Goal: Information Seeking & Learning: Understand process/instructions

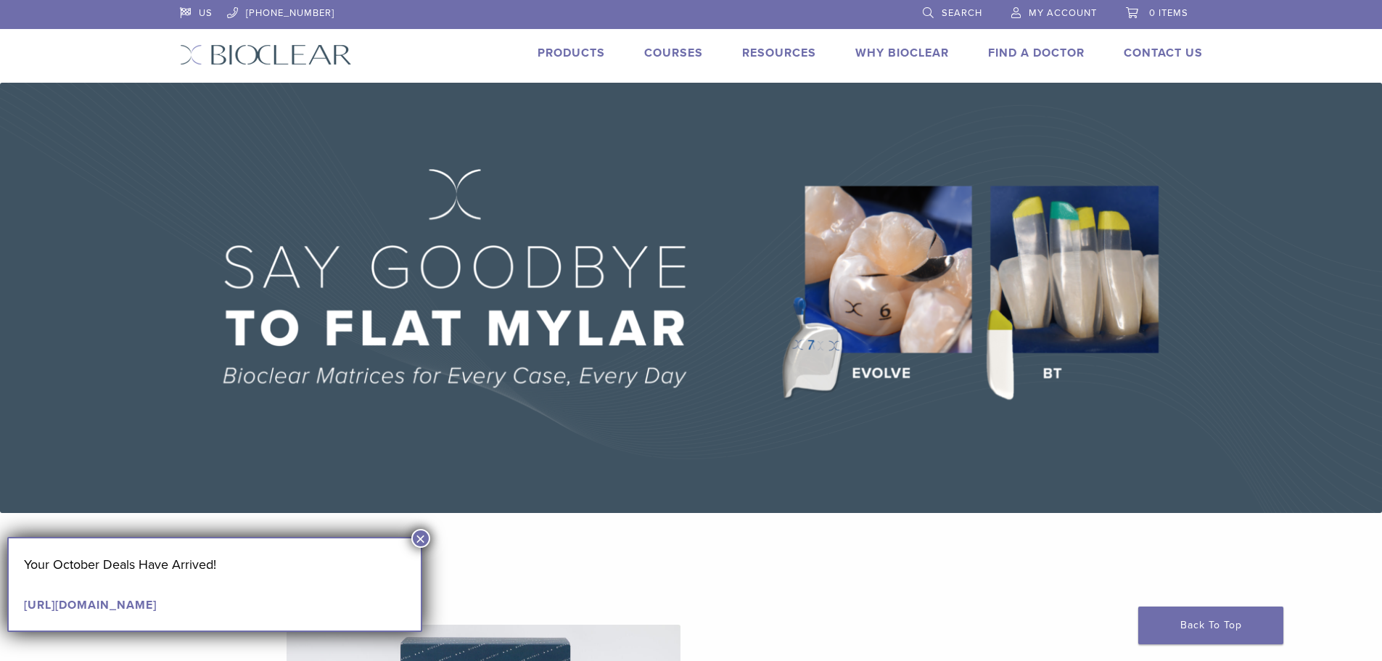
click at [1117, 242] on img at bounding box center [691, 298] width 1382 height 430
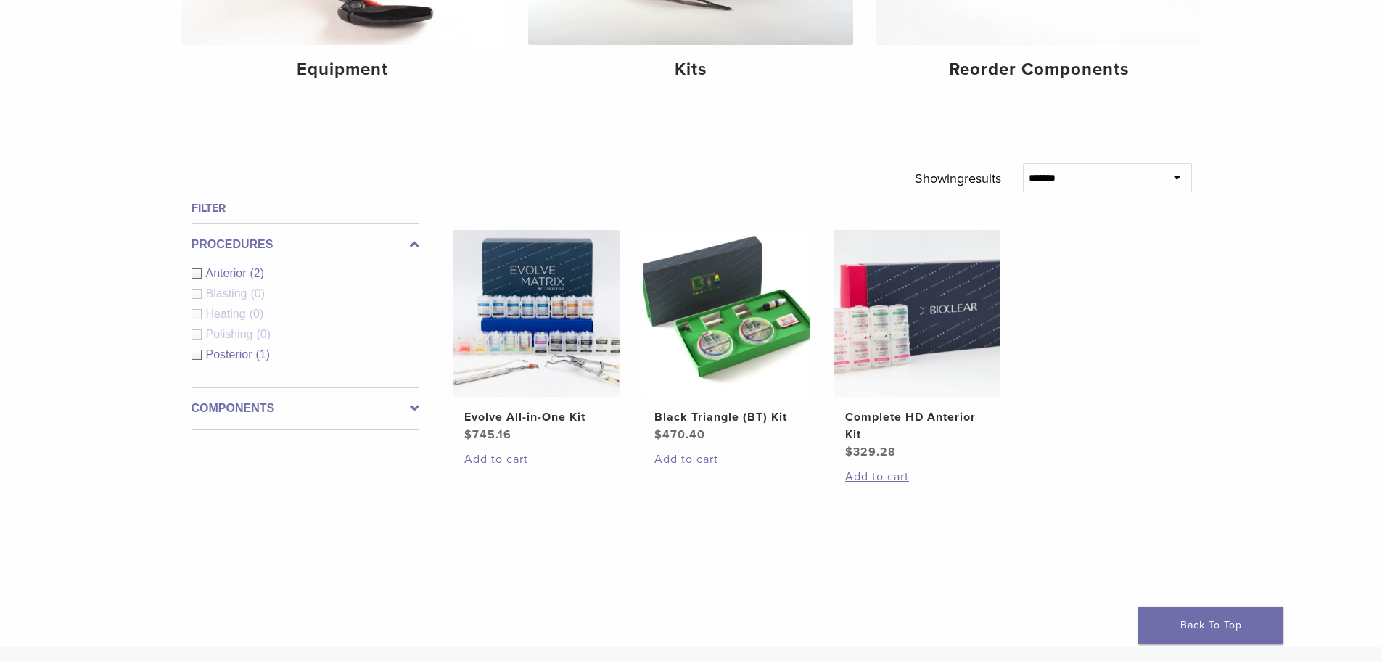
scroll to position [435, 0]
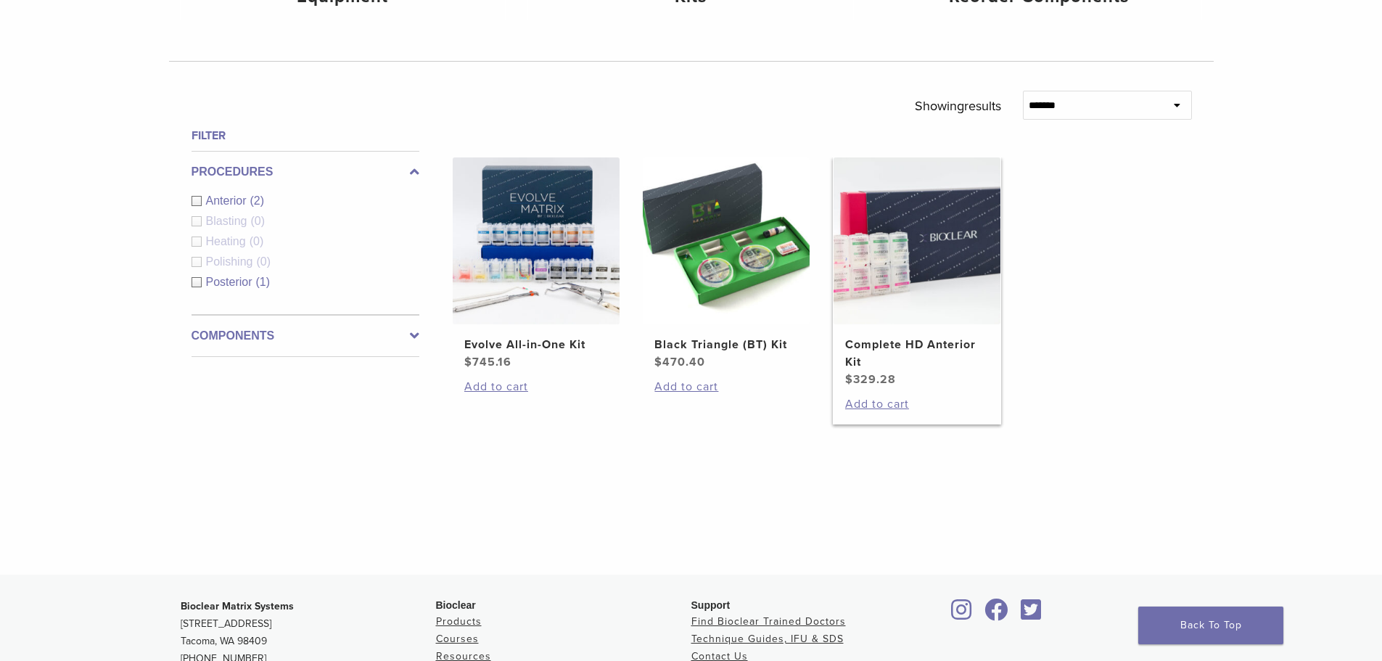
click at [901, 256] on img at bounding box center [916, 240] width 167 height 167
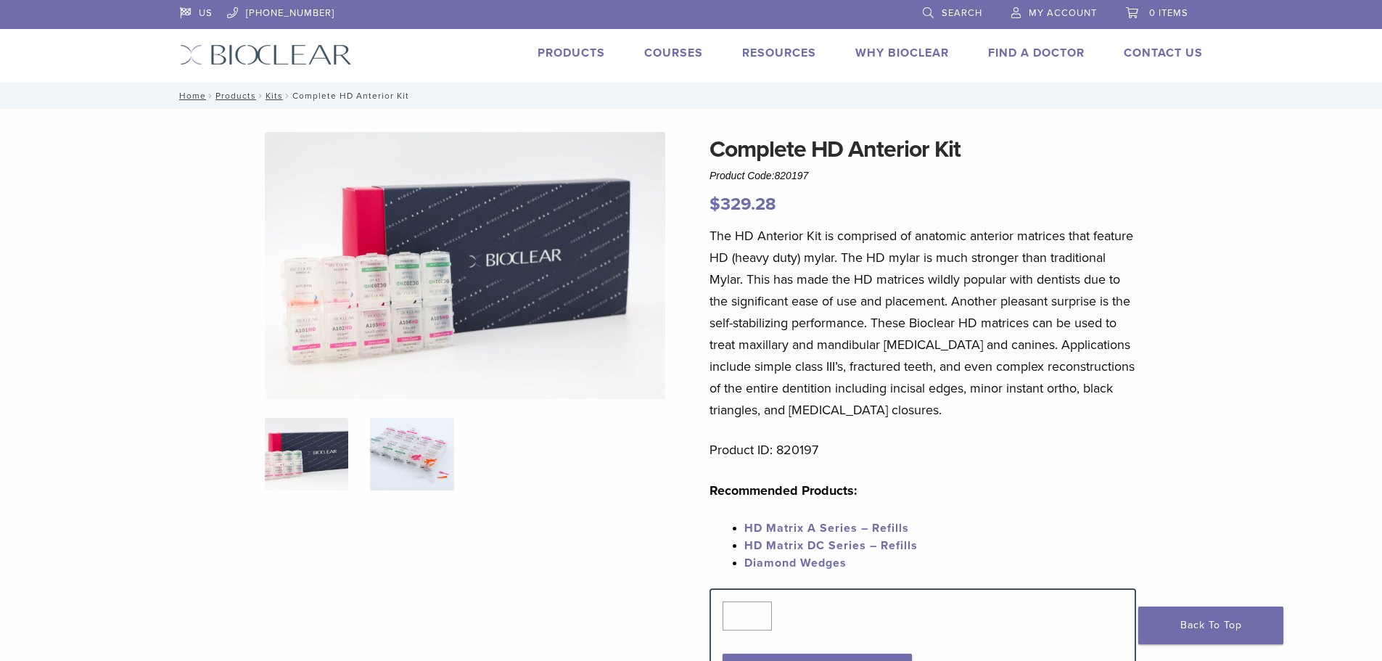
click at [411, 444] on img at bounding box center [411, 454] width 83 height 73
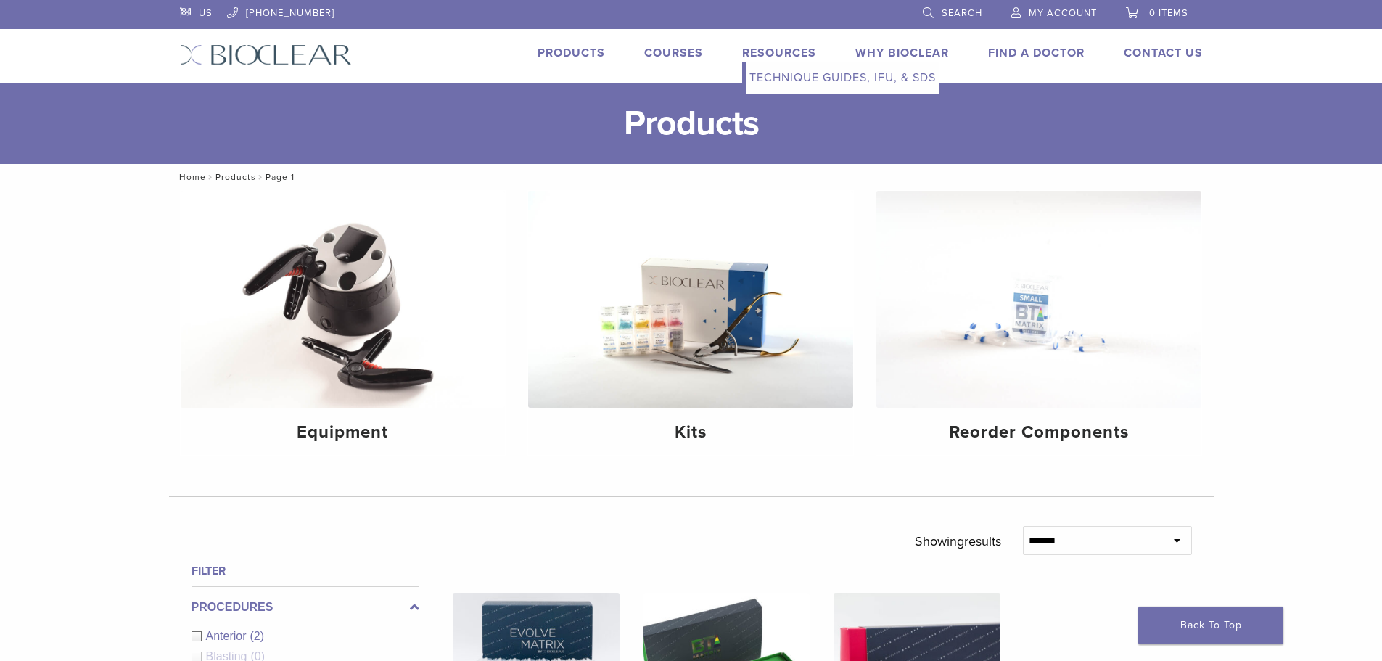
click at [768, 57] on link "Resources" at bounding box center [779, 53] width 74 height 15
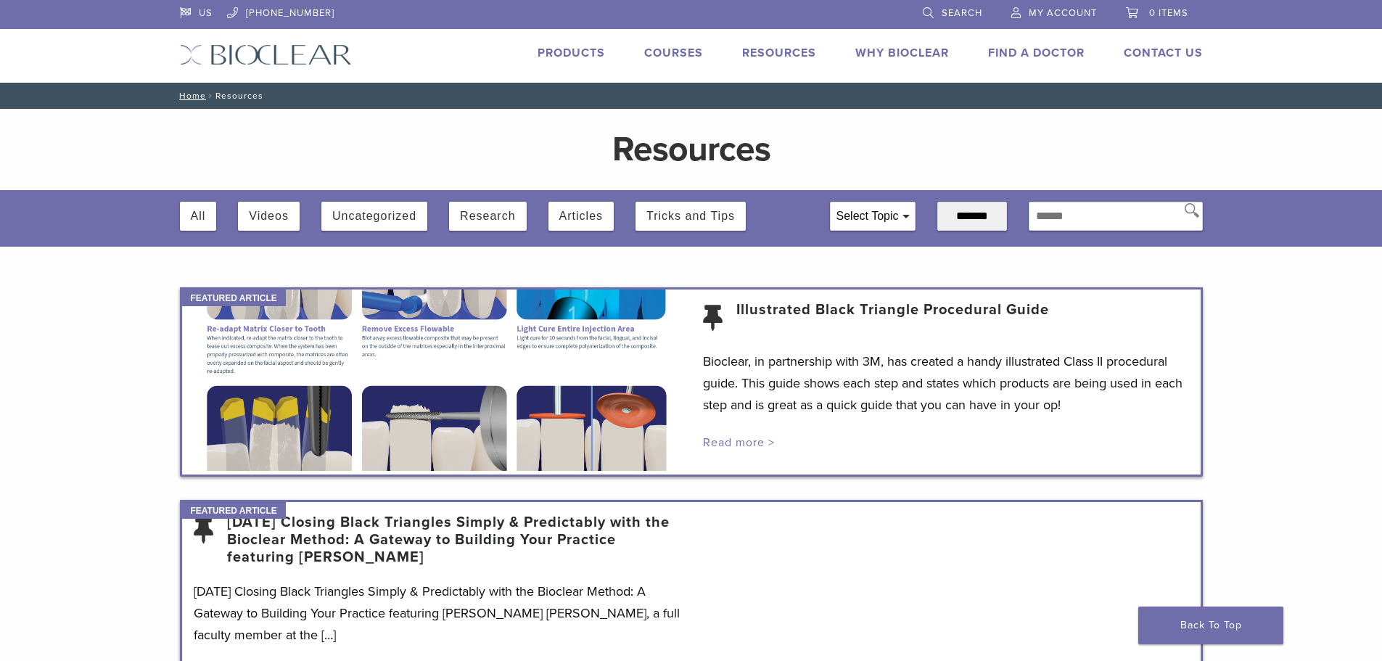
click at [750, 437] on link "Read more >" at bounding box center [739, 442] width 72 height 15
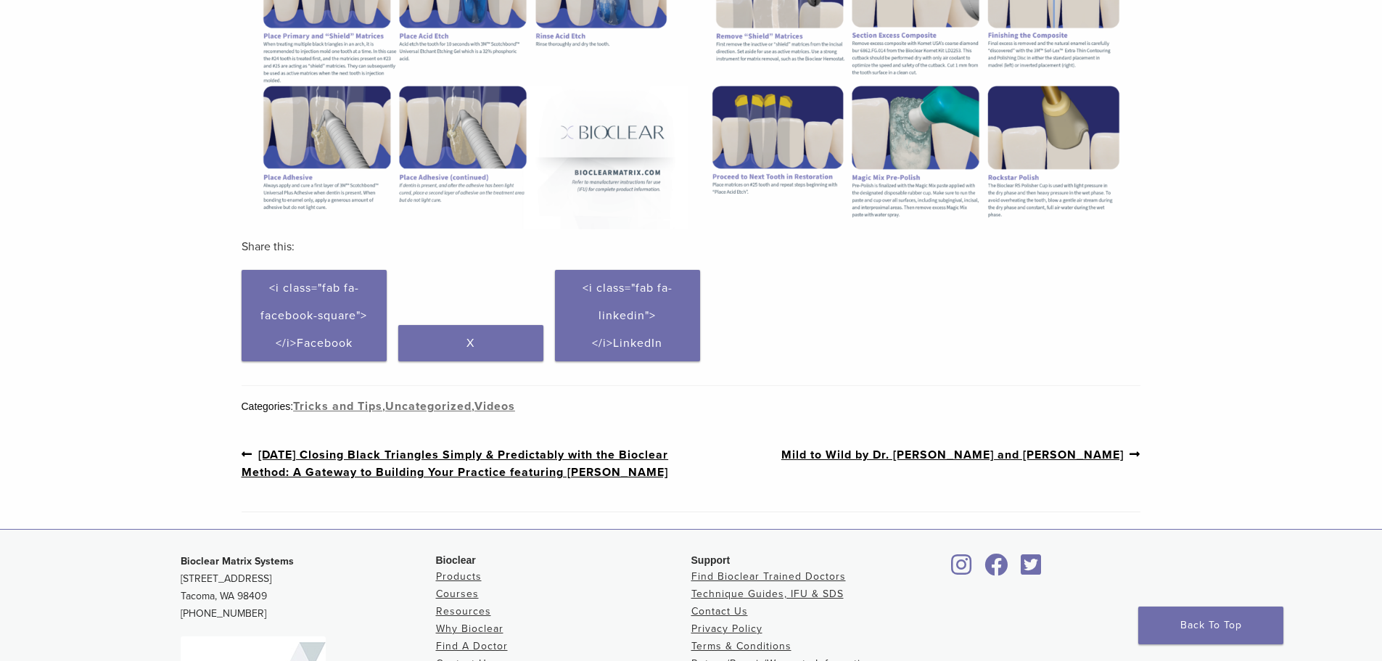
scroll to position [653, 0]
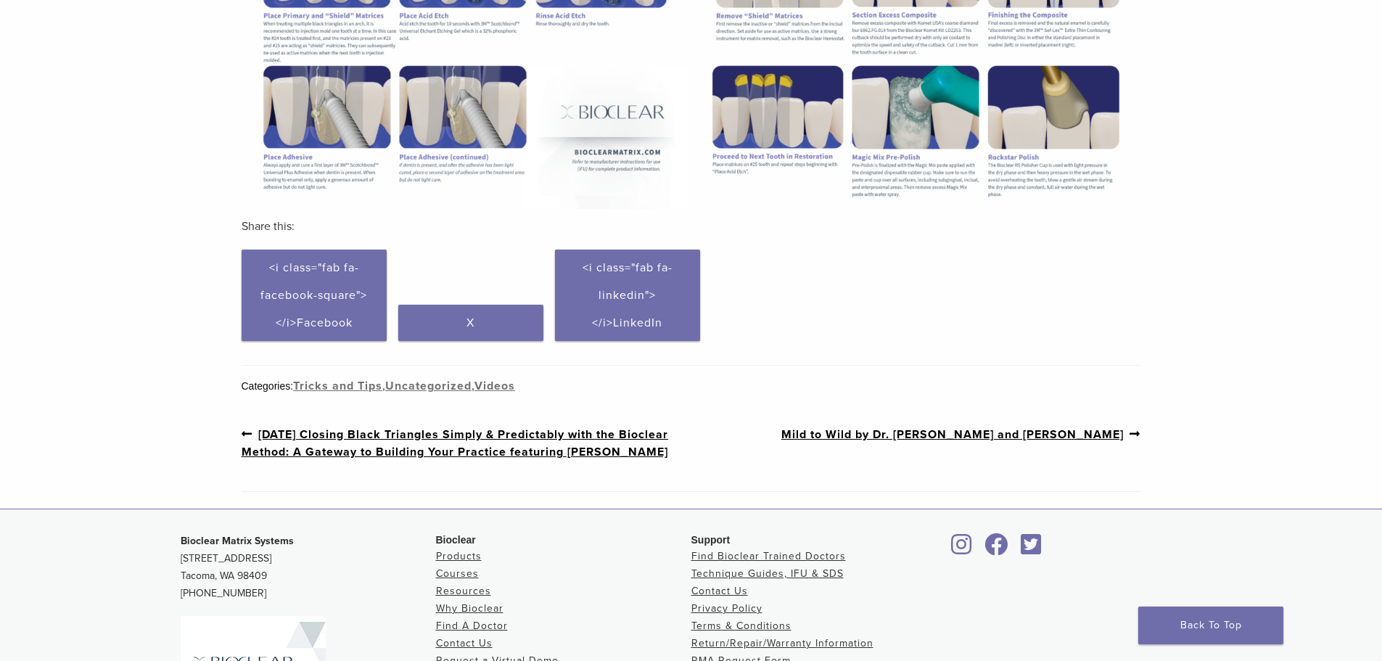
click at [354, 450] on link "Previous post: 3/19/2021 Closing Black Triangles Simply & Predictably with the …" at bounding box center [467, 443] width 450 height 36
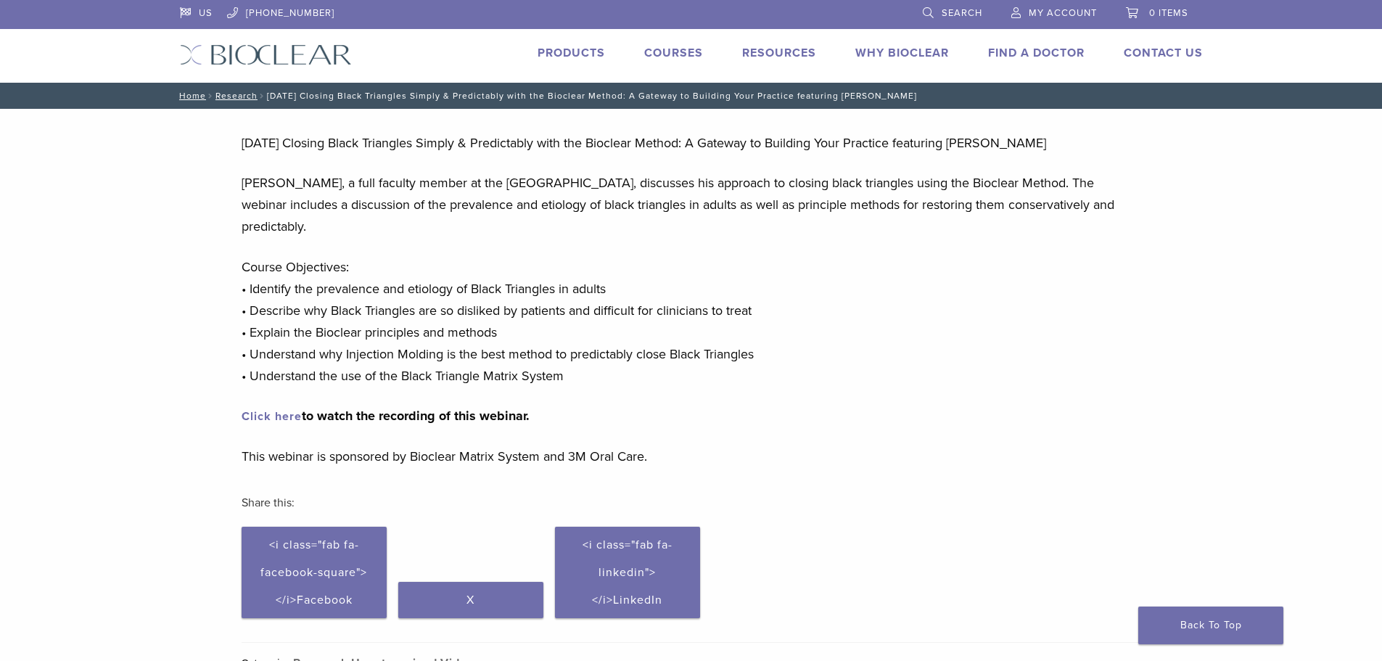
click at [281, 419] on link "Click here" at bounding box center [272, 416] width 60 height 15
click at [786, 78] on link "Technique Guides, IFU, & SDS" at bounding box center [843, 78] width 194 height 32
